Goal: Check status

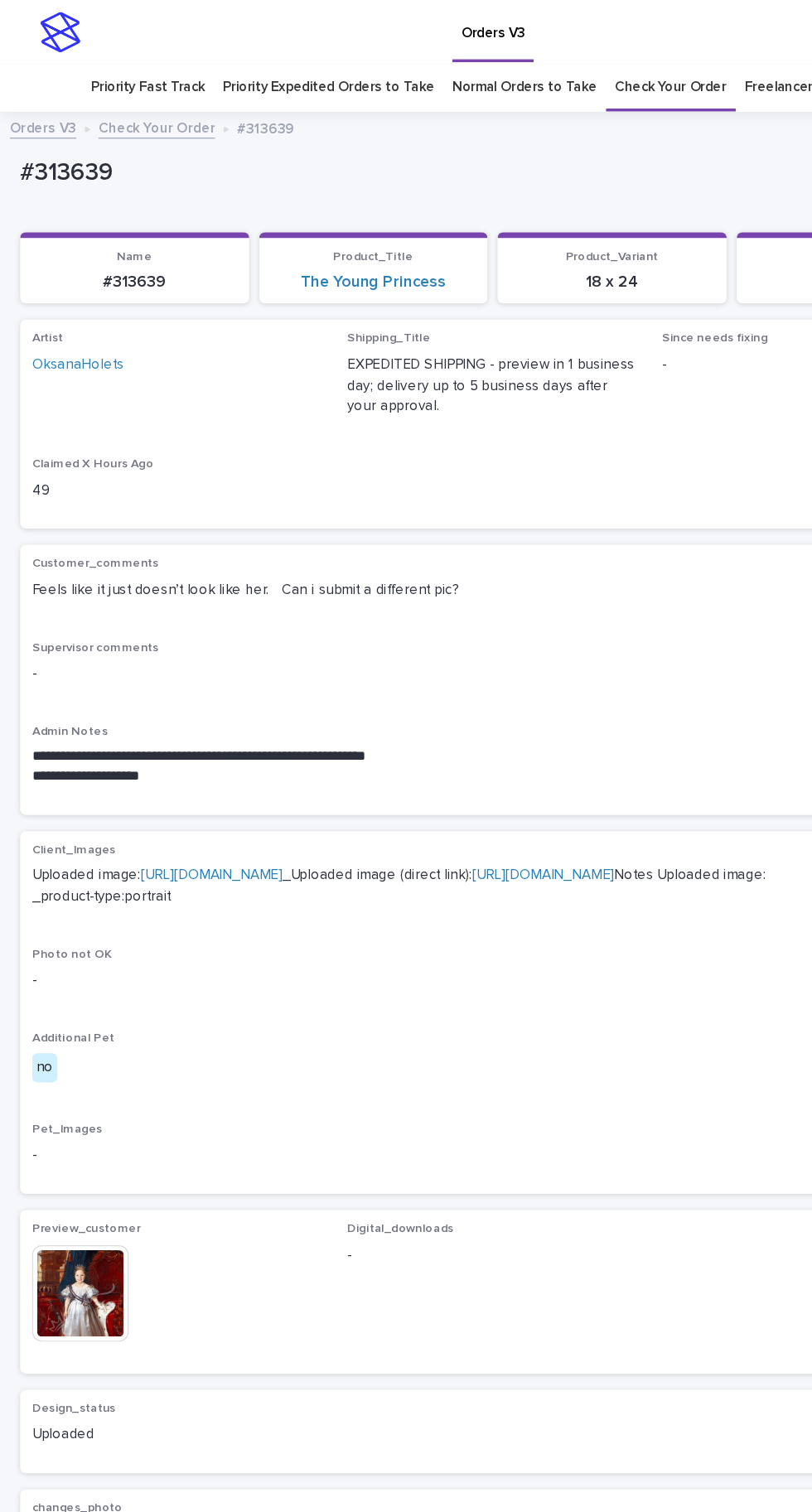
scroll to position [52, 0]
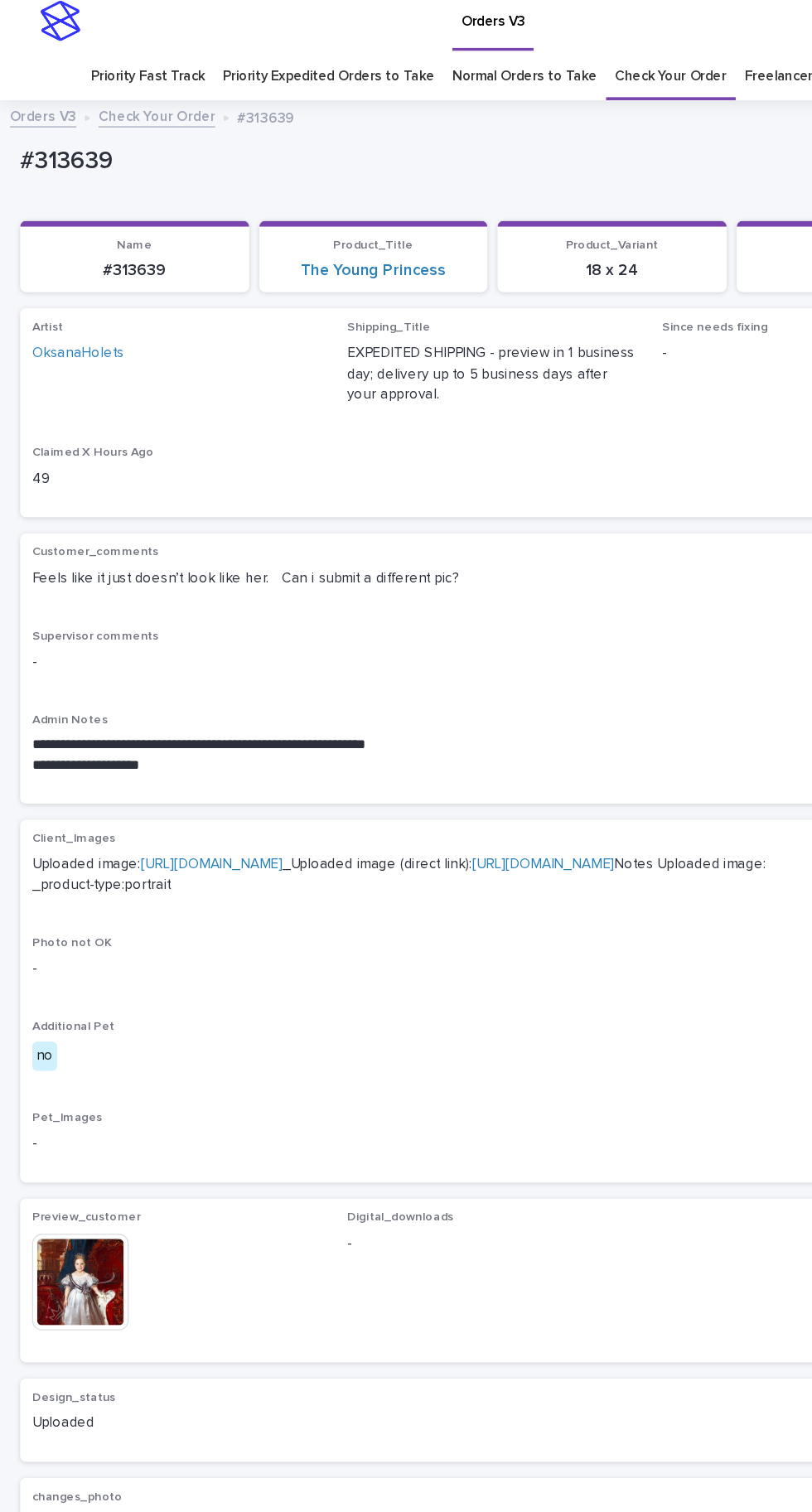
click at [563, 53] on link "Check Your Order" at bounding box center [553, 73] width 92 height 39
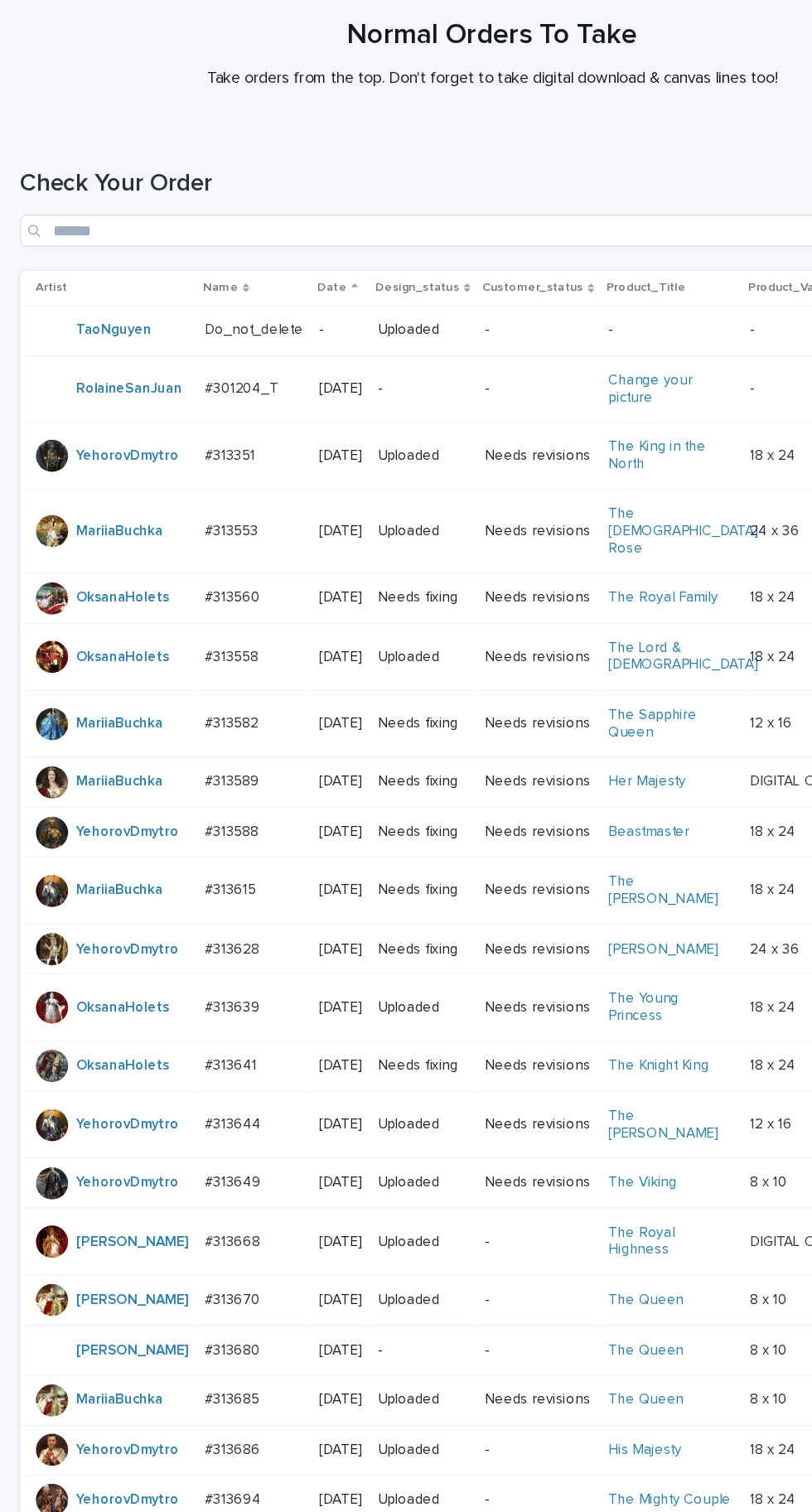
click at [204, 599] on div "#313560 #313560" at bounding box center [210, 613] width 81 height 27
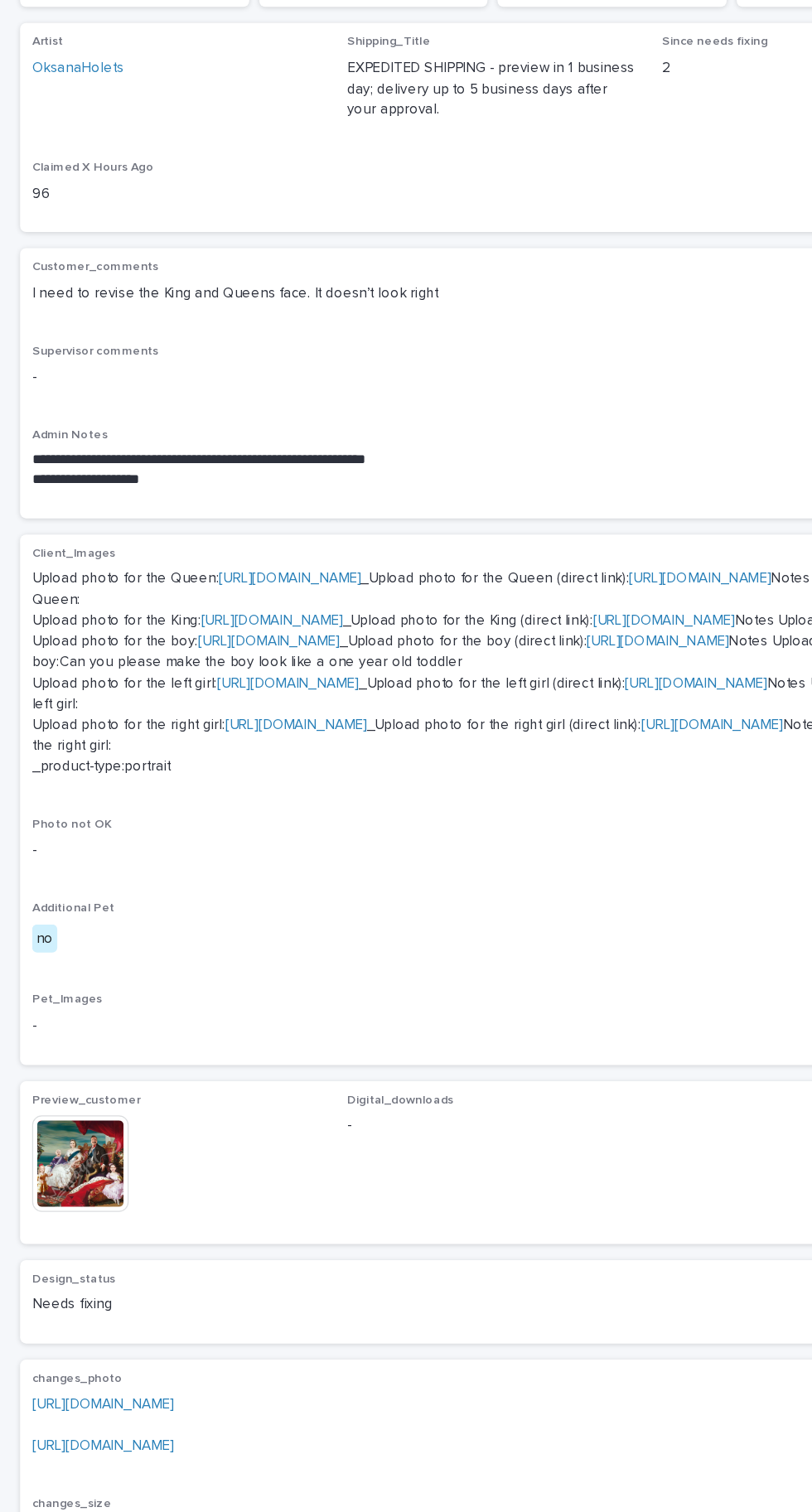
scroll to position [490, 0]
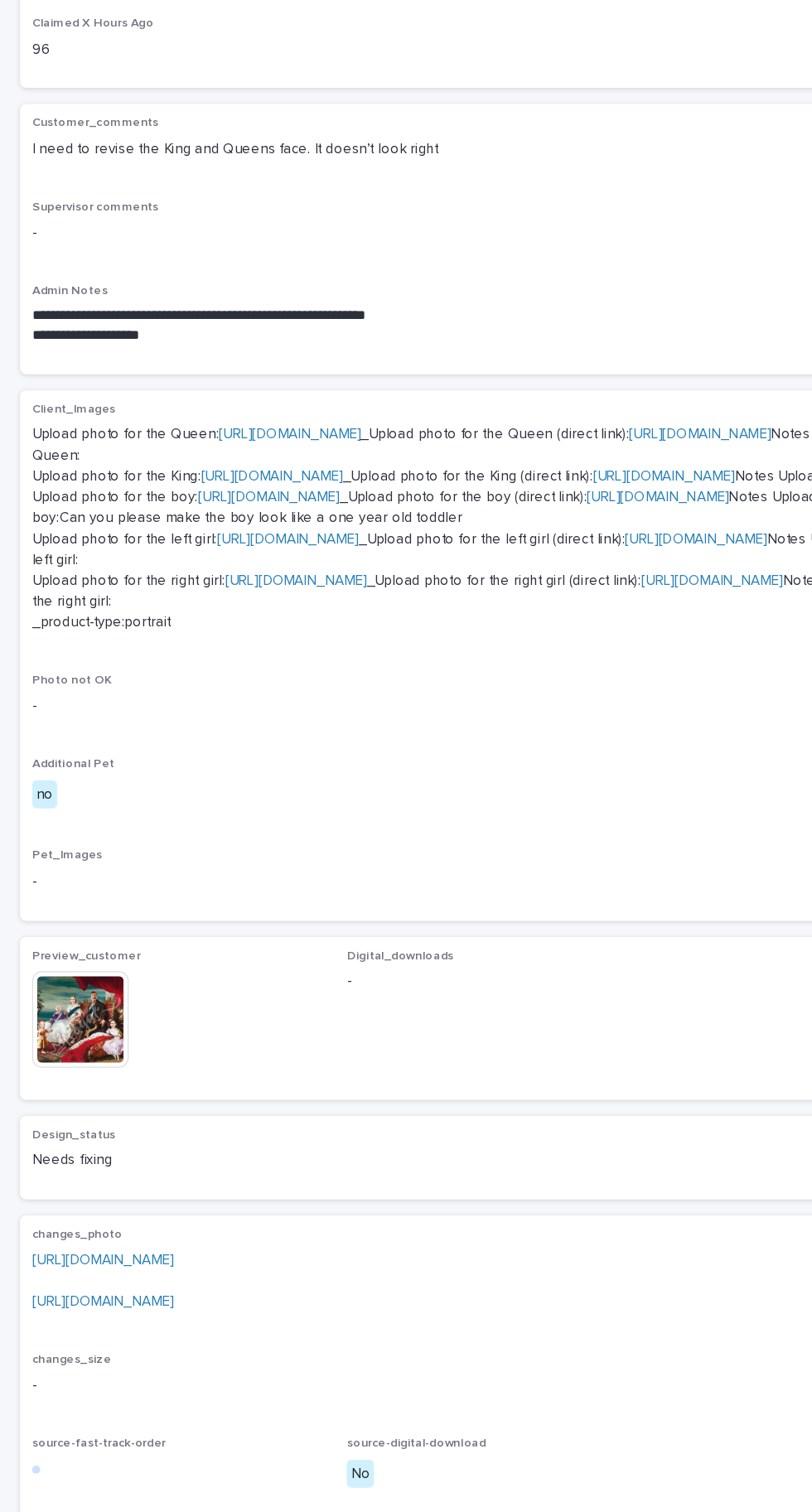
click at [144, 1165] on link "[URL][DOMAIN_NAME]" at bounding box center [84, 1159] width 116 height 12
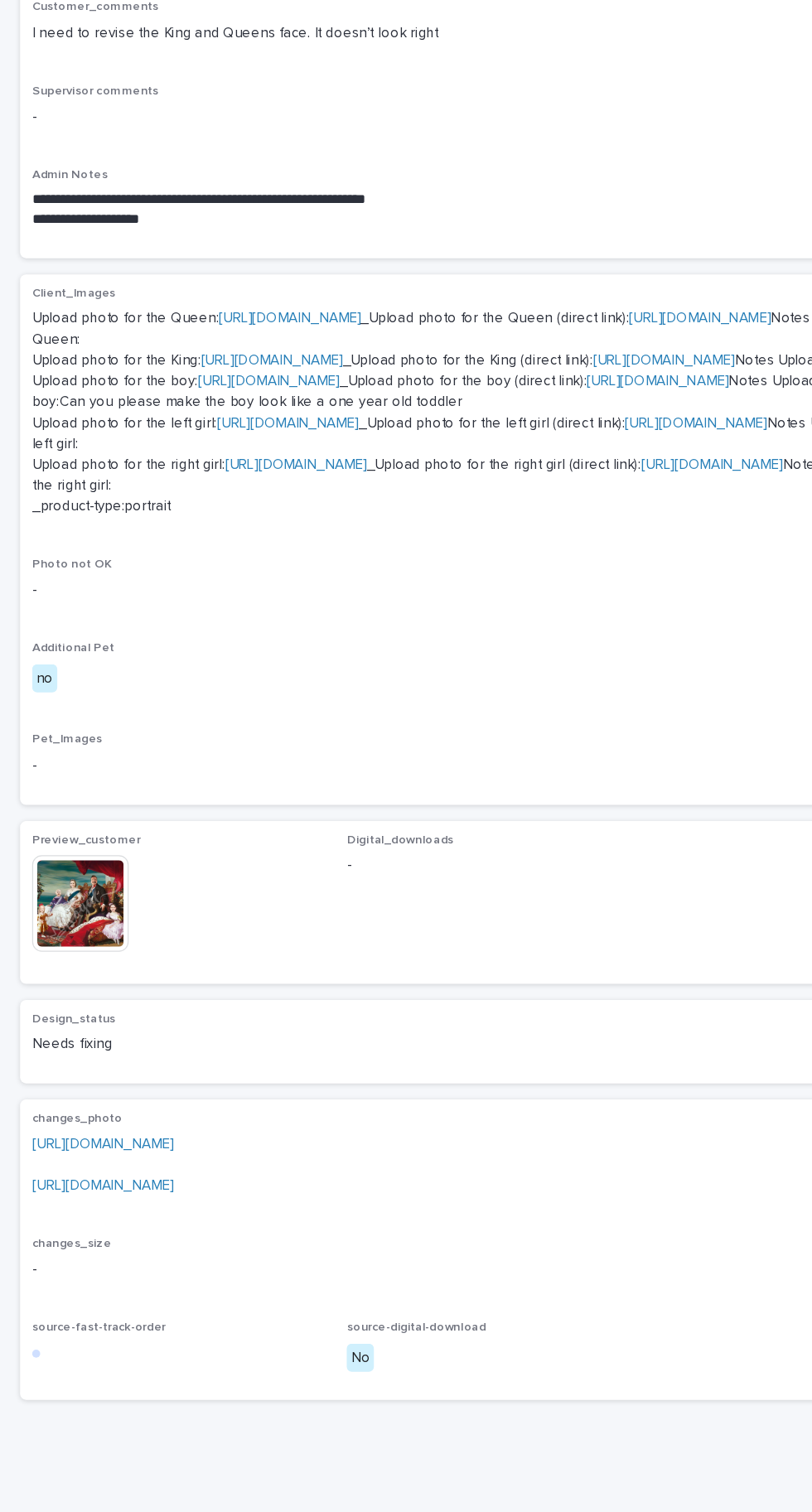
scroll to position [456, 0]
click at [144, 1199] on link "[URL][DOMAIN_NAME]" at bounding box center [84, 1193] width 116 height 12
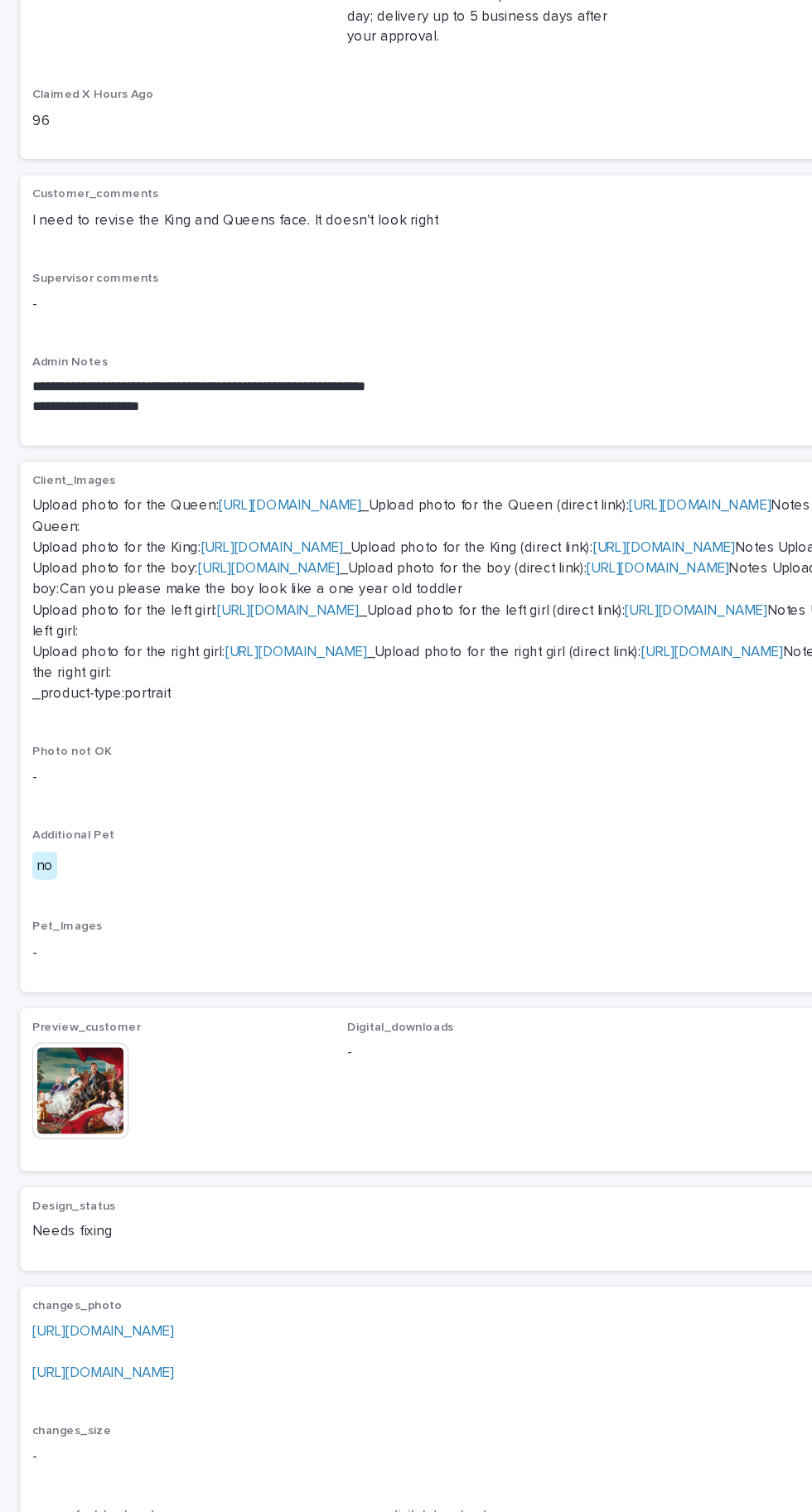
scroll to position [83, 0]
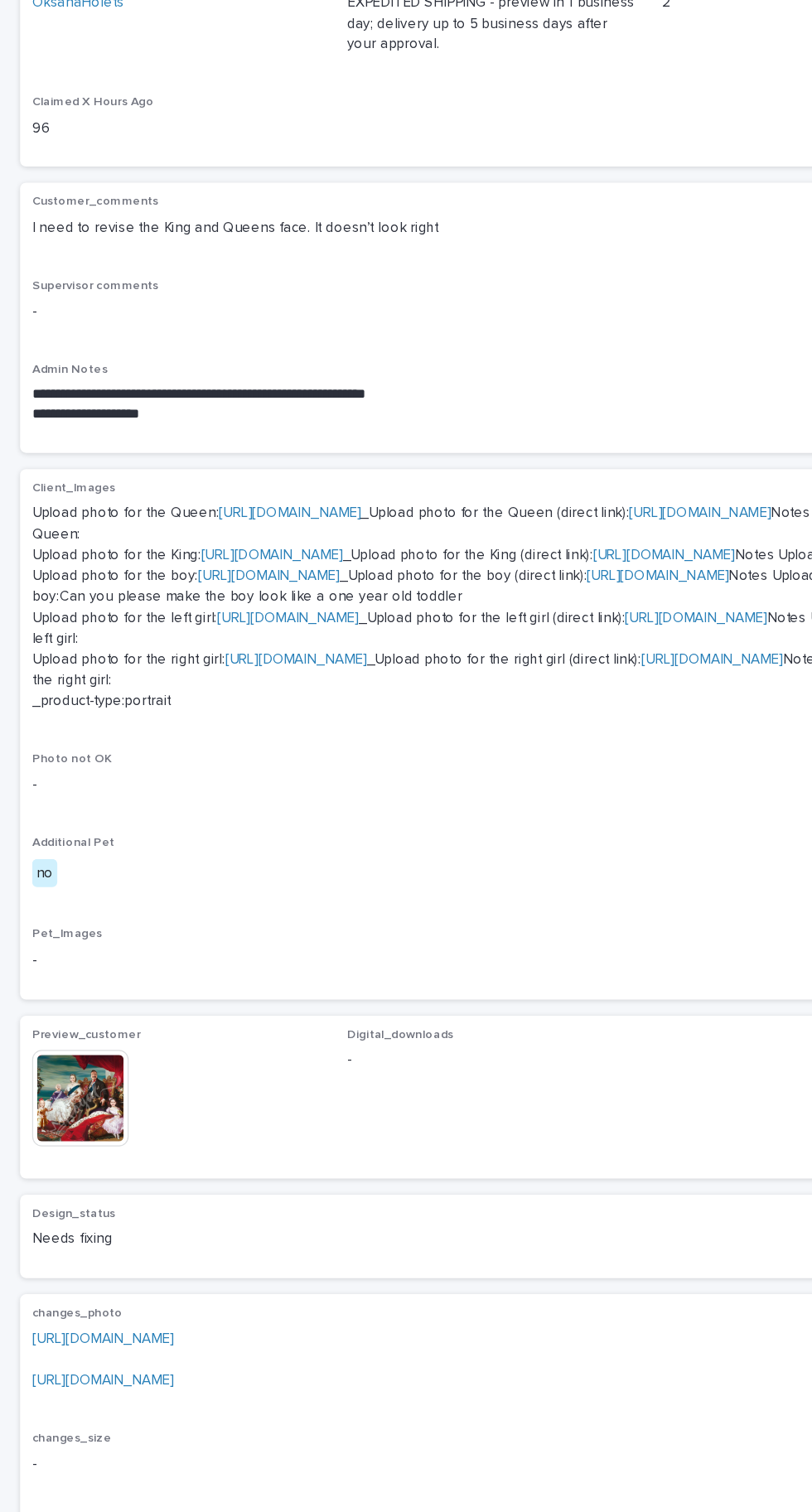
click at [282, 679] on link "[URL][DOMAIN_NAME]" at bounding box center [224, 673] width 116 height 12
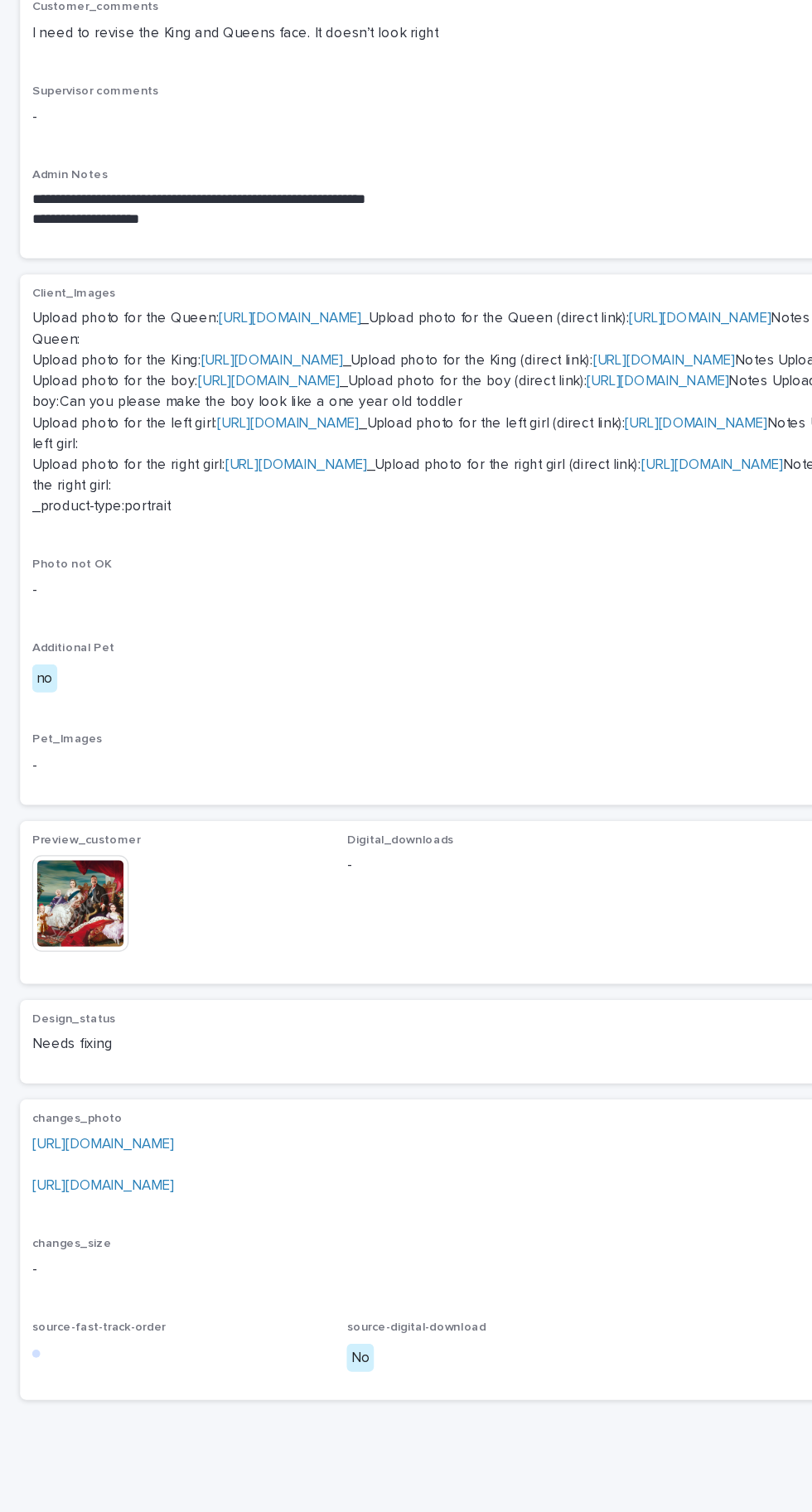
scroll to position [463, 0]
click at [144, 1199] on link "[URL][DOMAIN_NAME]" at bounding box center [84, 1193] width 116 height 12
click at [67, 1000] on img at bounding box center [66, 959] width 80 height 80
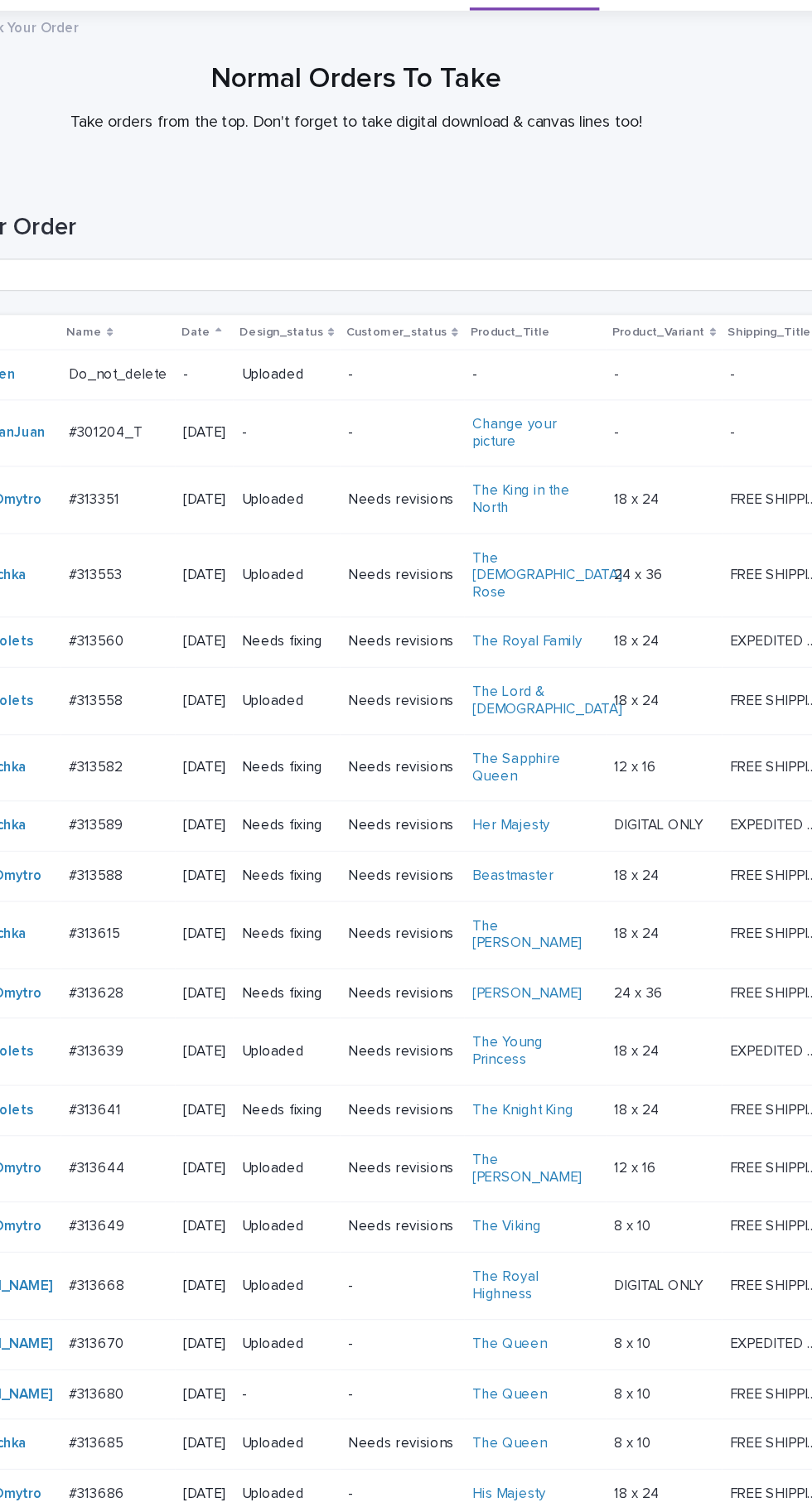
scroll to position [52, 0]
